Goal: Find specific page/section: Find specific page/section

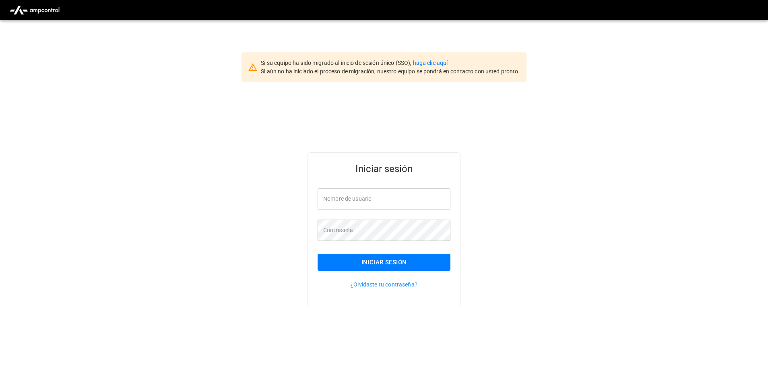
type input "**********"
click at [378, 267] on button "Iniciar sesión" at bounding box center [384, 262] width 133 height 17
click at [378, 267] on div "Iniciar sesión" at bounding box center [384, 262] width 133 height 17
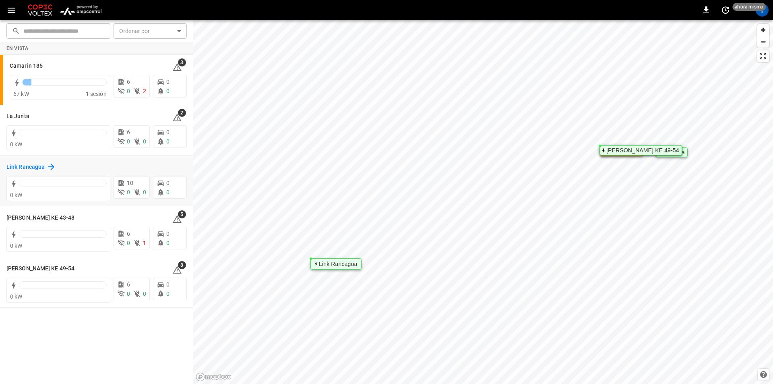
click at [21, 164] on h6 "Link Rancagua" at bounding box center [25, 167] width 38 height 9
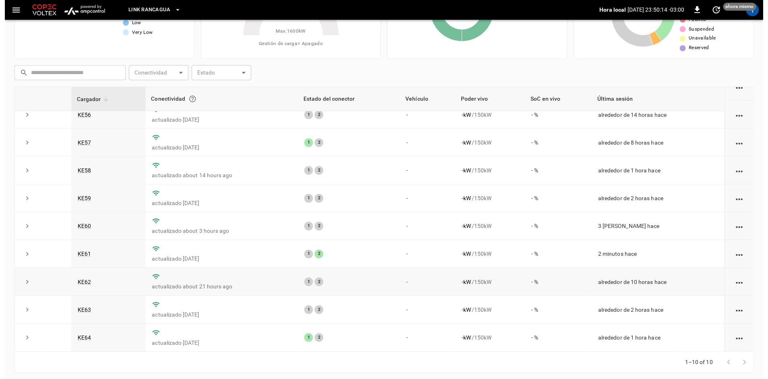
scroll to position [77, 0]
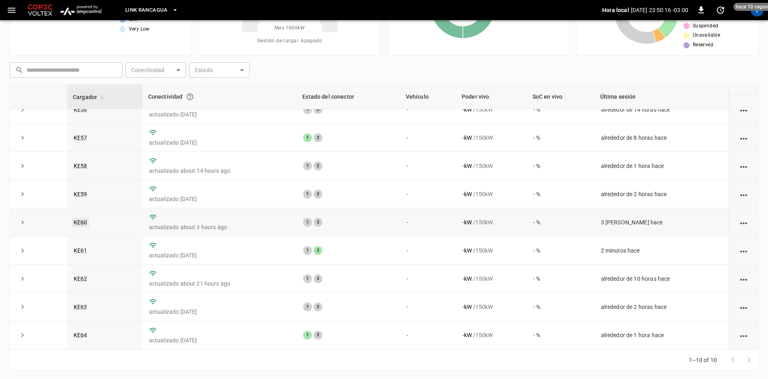
click at [83, 221] on link "KE60" at bounding box center [80, 222] width 17 height 10
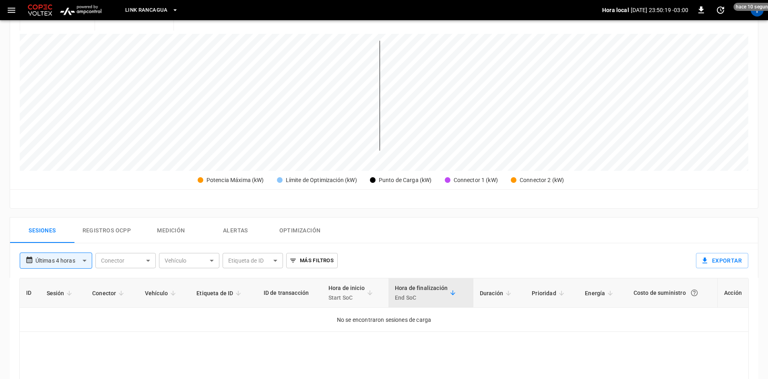
scroll to position [201, 0]
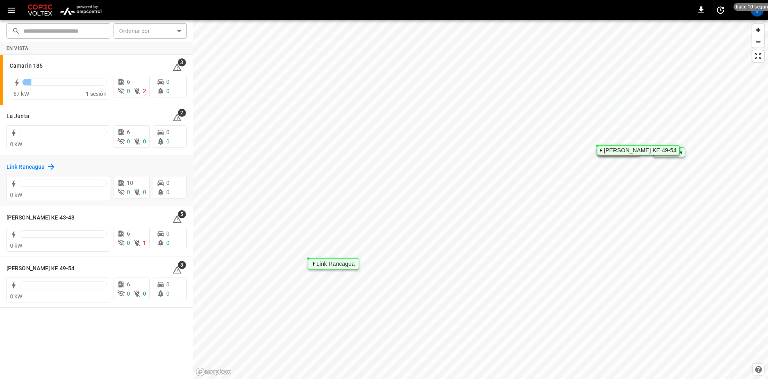
click at [32, 166] on h6 "Link Rancagua" at bounding box center [25, 167] width 38 height 9
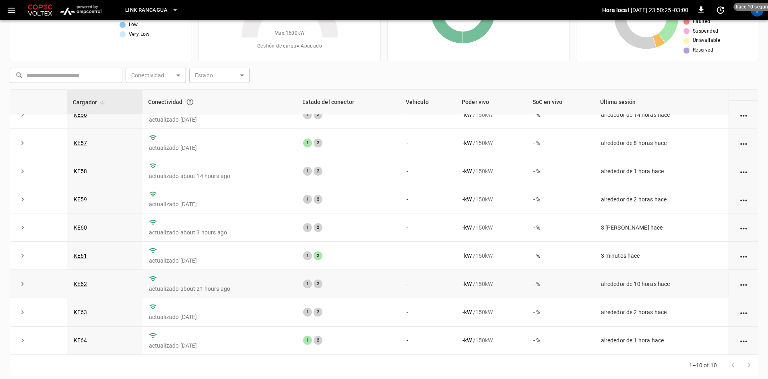
scroll to position [81, 0]
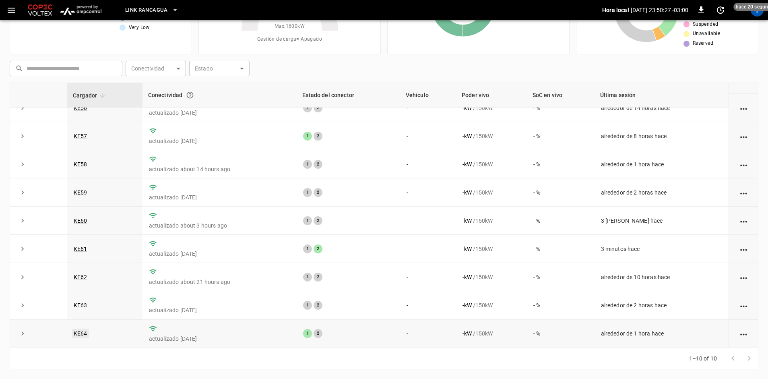
click at [78, 336] on link "KE64" at bounding box center [80, 334] width 17 height 10
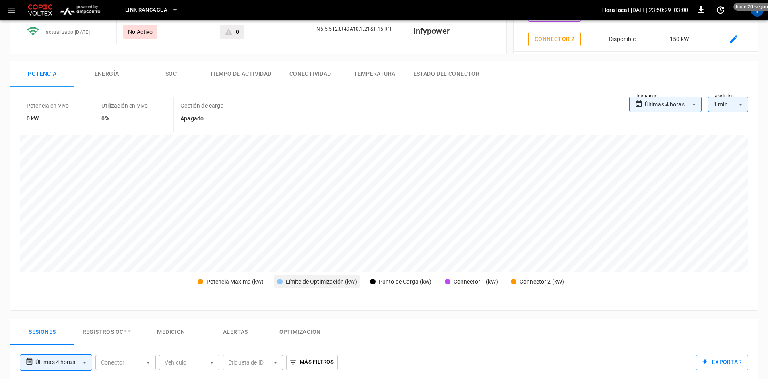
scroll to position [201, 0]
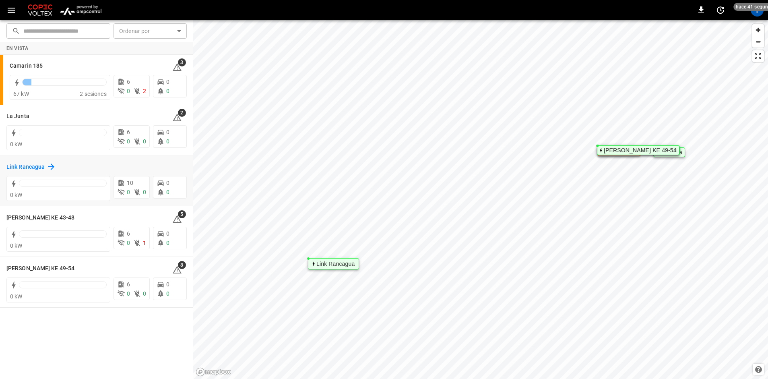
click at [31, 171] on h6 "Link Rancagua" at bounding box center [25, 167] width 38 height 9
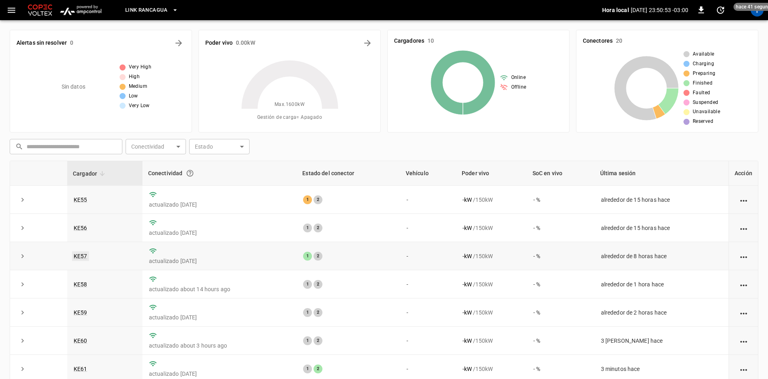
click at [80, 254] on link "KE57" at bounding box center [80, 256] width 17 height 10
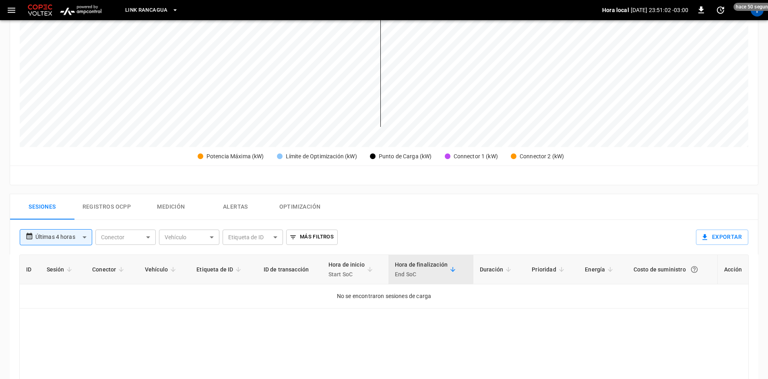
scroll to position [282, 0]
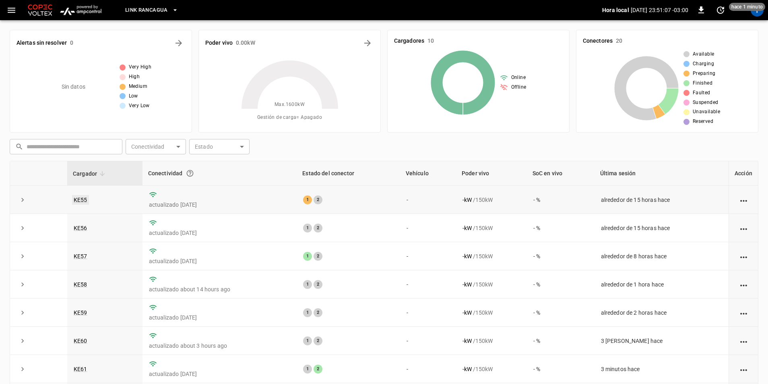
click at [81, 198] on link "KE55" at bounding box center [80, 200] width 17 height 10
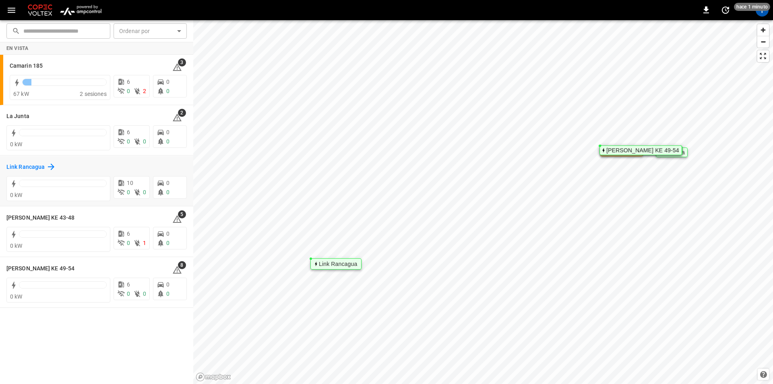
click at [22, 166] on h6 "Link Rancagua" at bounding box center [25, 167] width 38 height 9
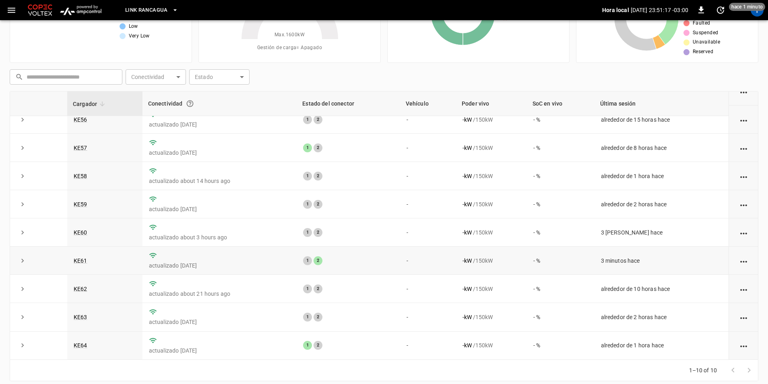
scroll to position [77, 0]
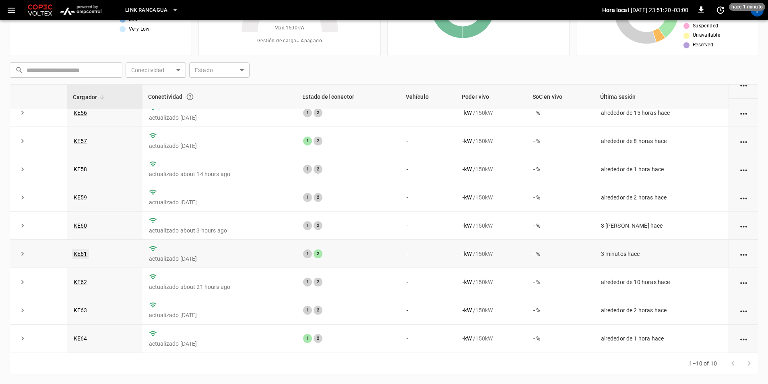
click at [81, 249] on link "KE61" at bounding box center [80, 254] width 17 height 10
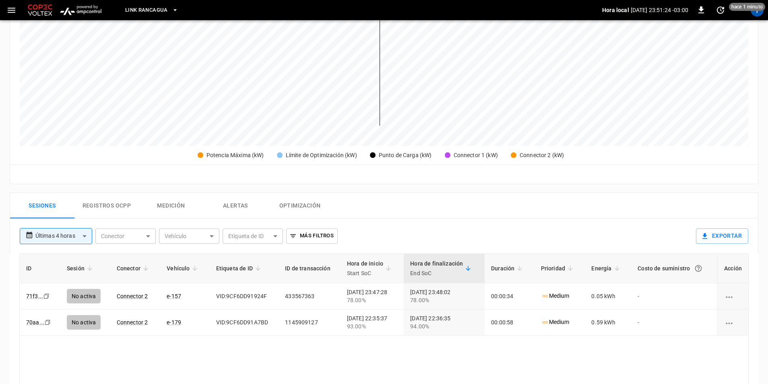
scroll to position [242, 0]
